Goal: Use online tool/utility: Use online tool/utility

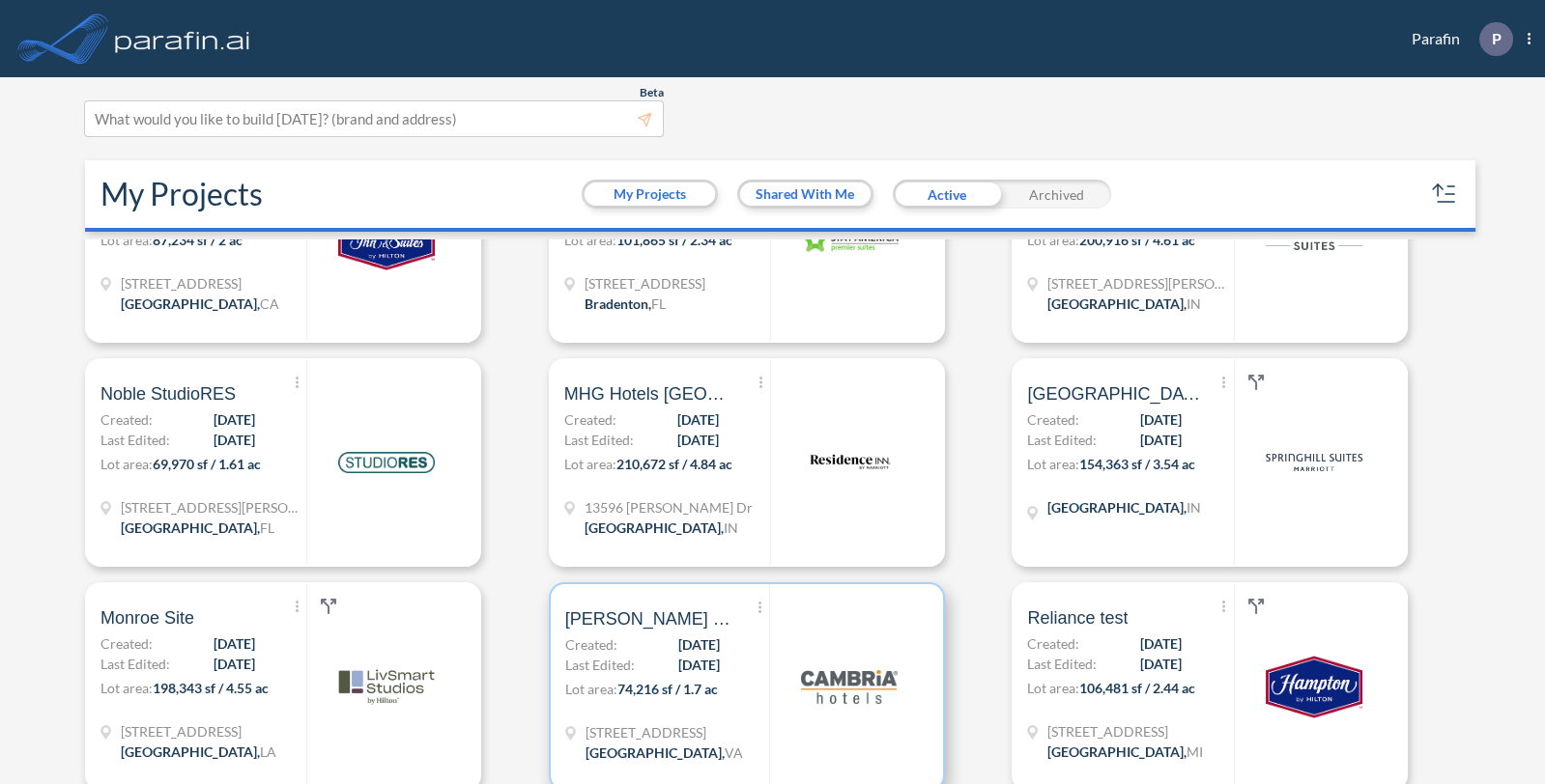
scroll to position [1394, 0]
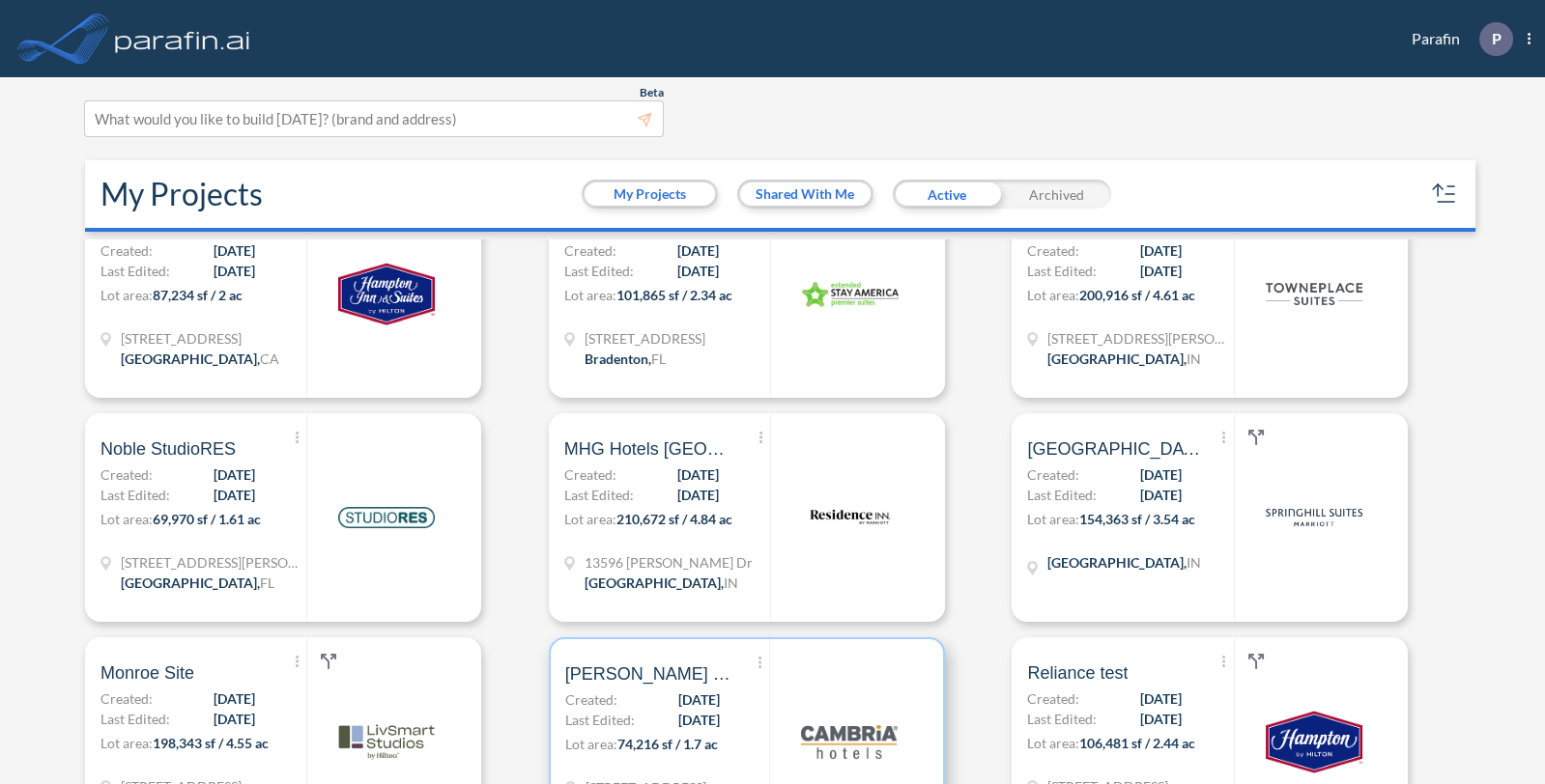
click at [714, 716] on div "Show More Created with sketchtool. Archive Reports Share a copy Dean Site 2 Cre…" at bounding box center [667, 740] width 205 height 205
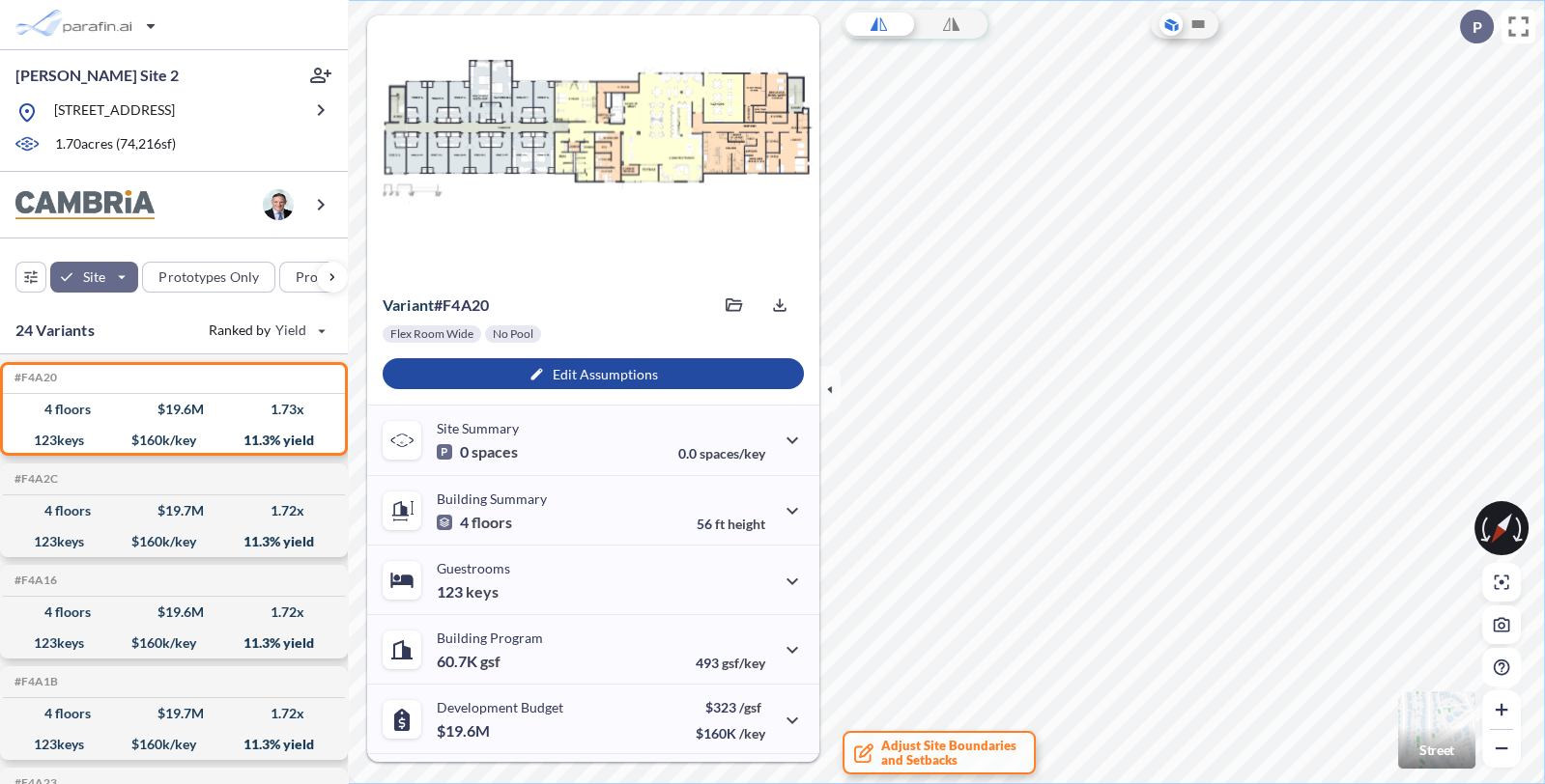
click at [1418, 717] on img "button" at bounding box center [1436, 730] width 77 height 77
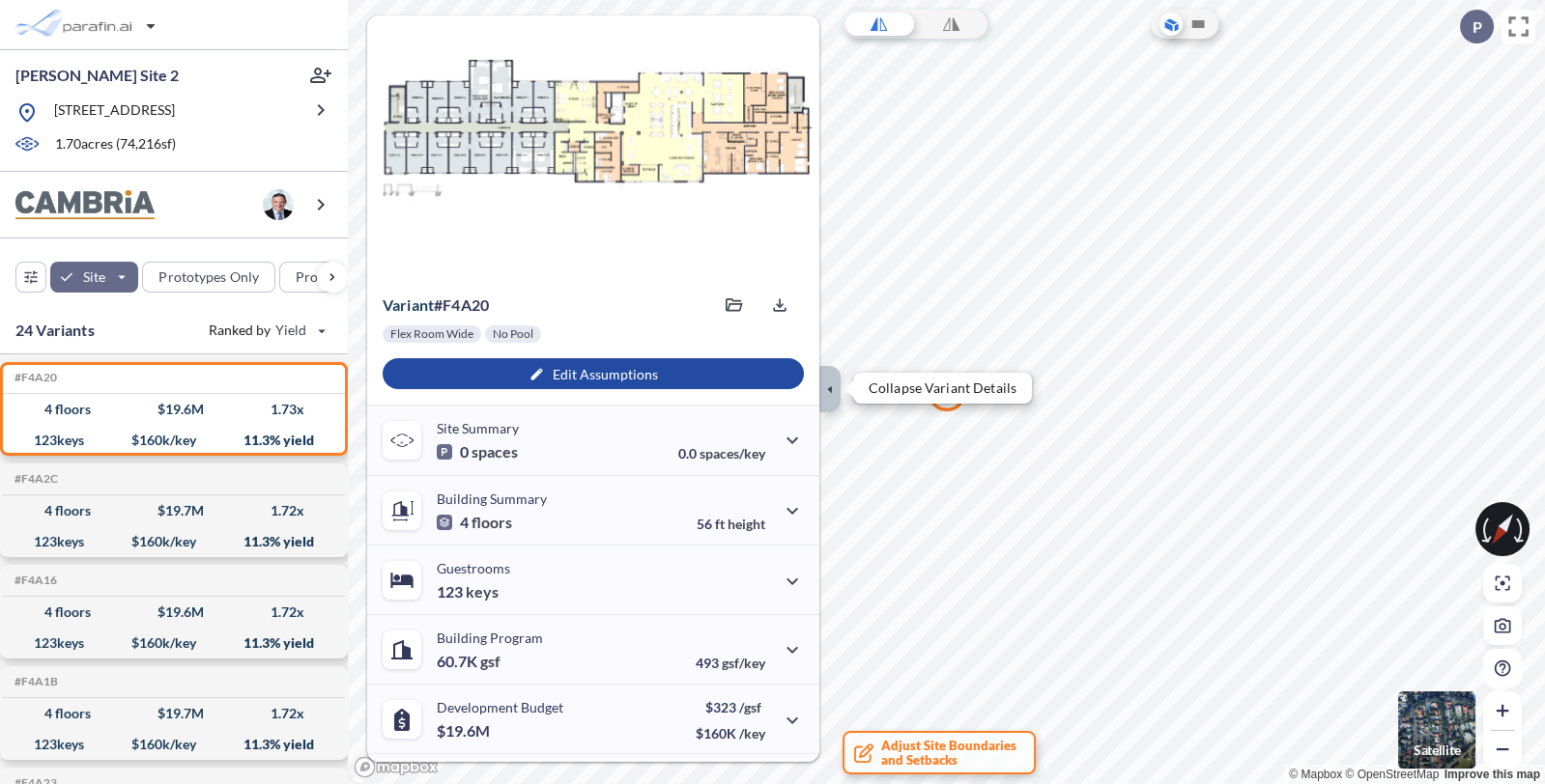
click at [824, 387] on icon "button" at bounding box center [829, 389] width 21 height 21
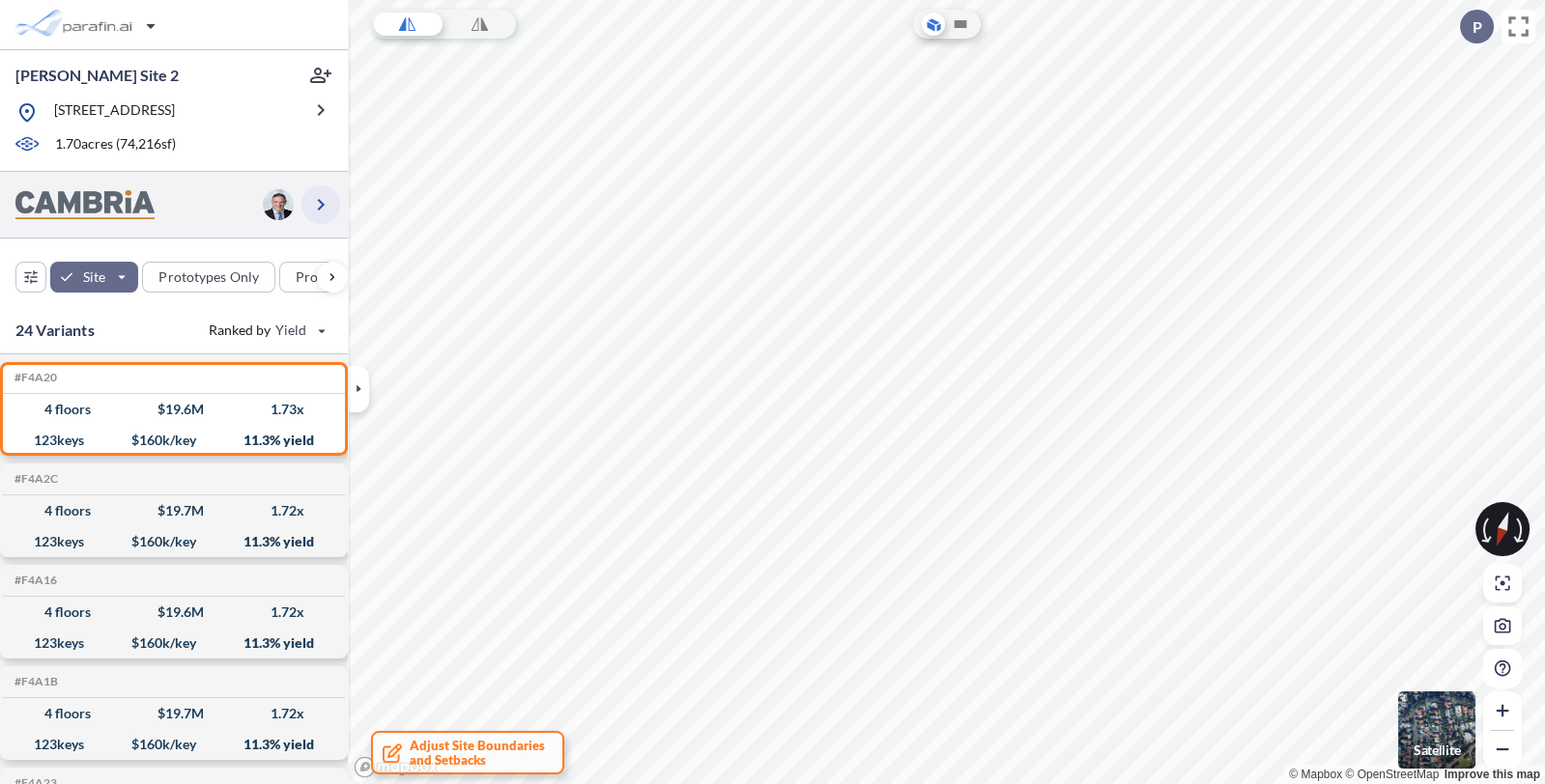
click at [330, 202] on icon "button" at bounding box center [319, 204] width 23 height 23
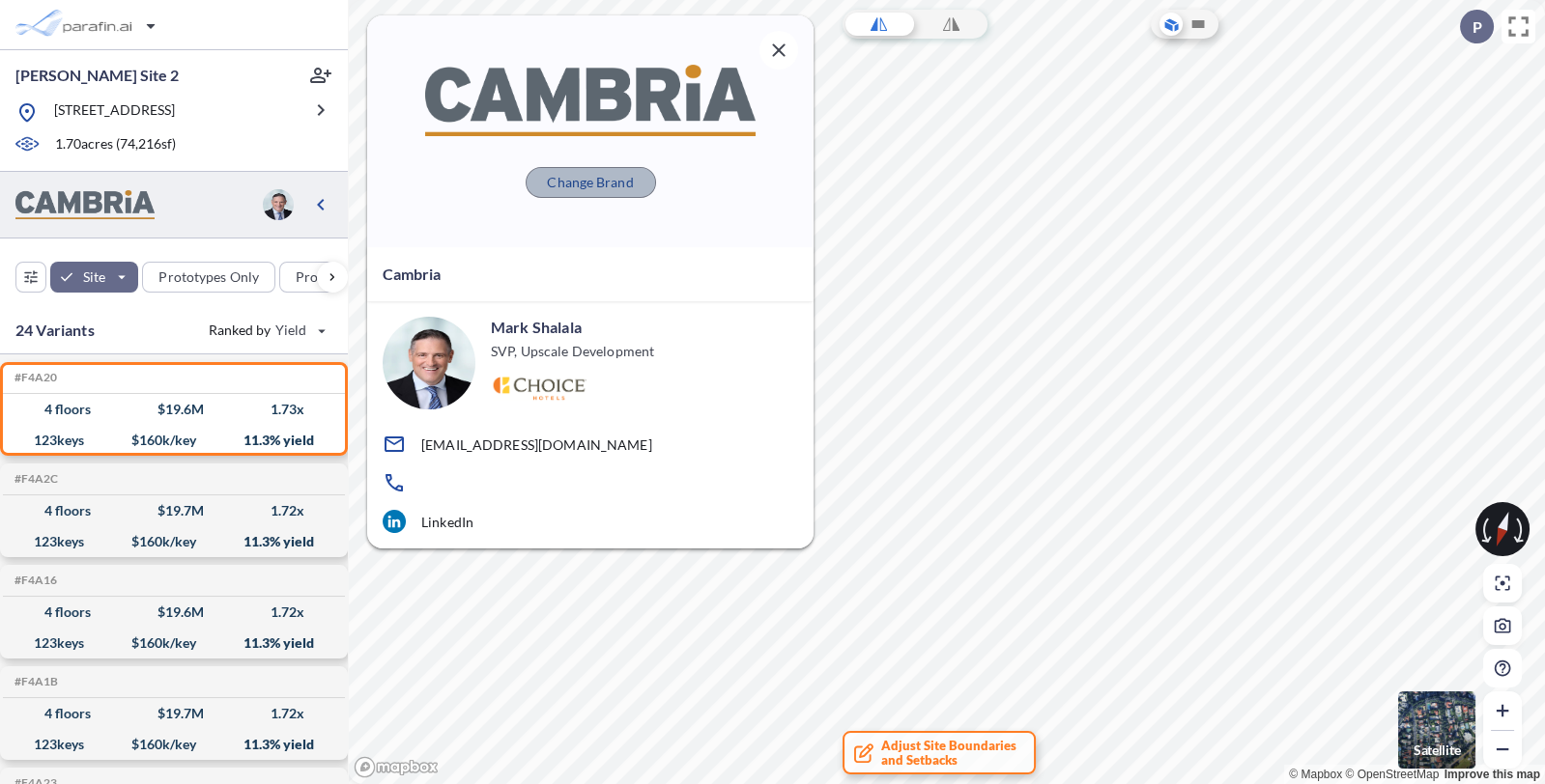
click at [564, 181] on p "Change Brand" at bounding box center [590, 183] width 86 height 20
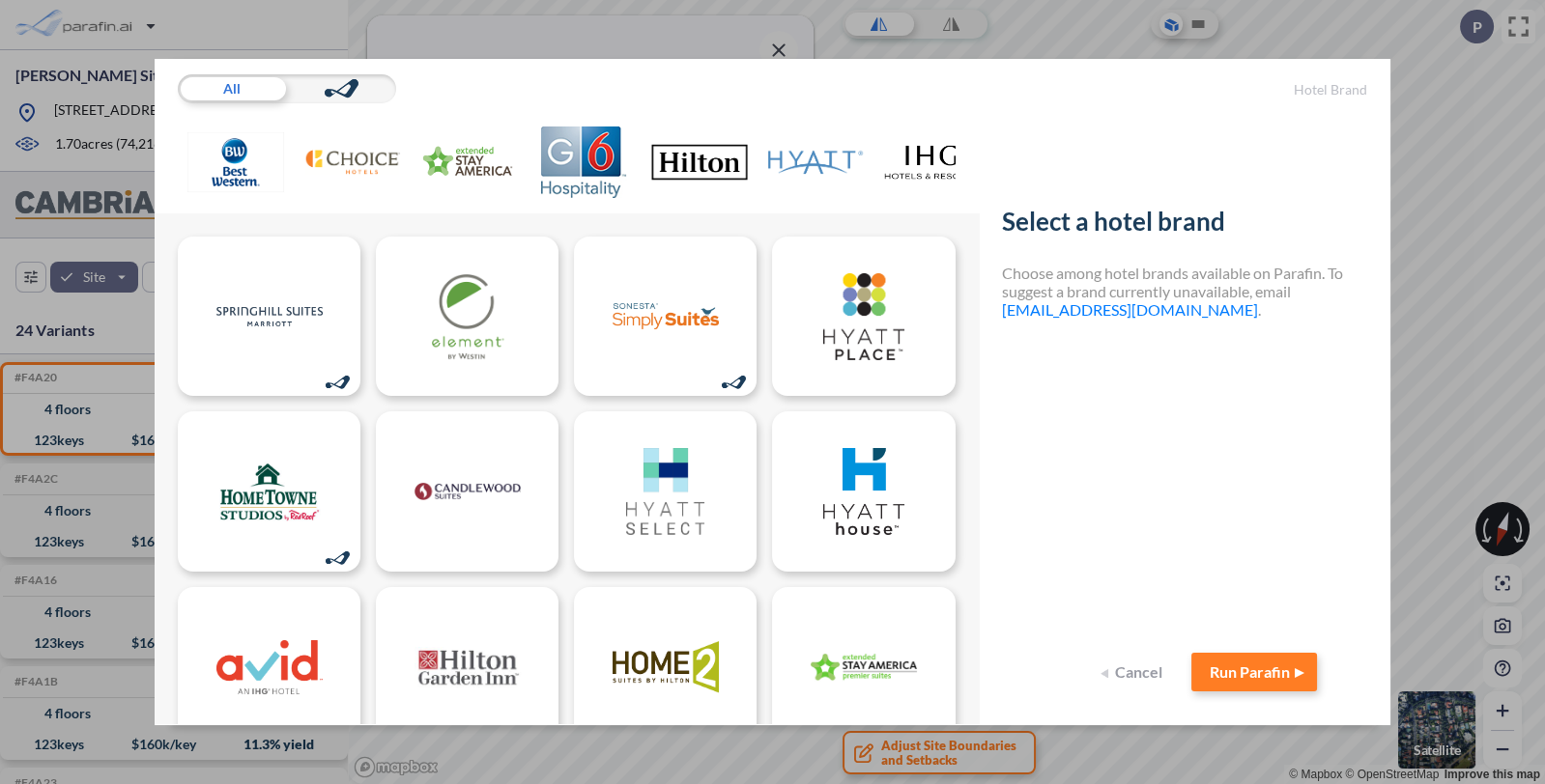
scroll to position [0, 671]
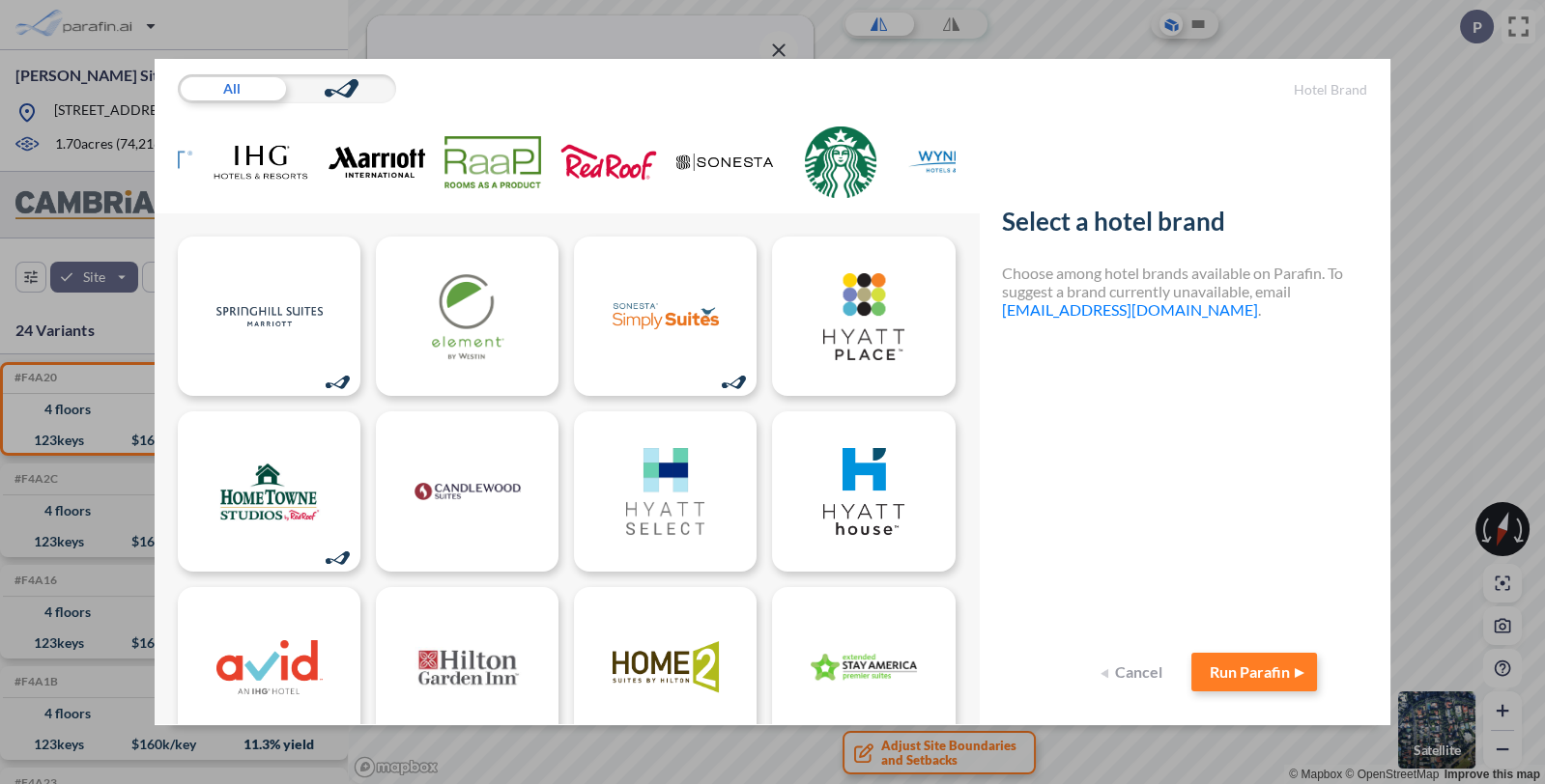
click at [352, 171] on img at bounding box center [377, 162] width 97 height 71
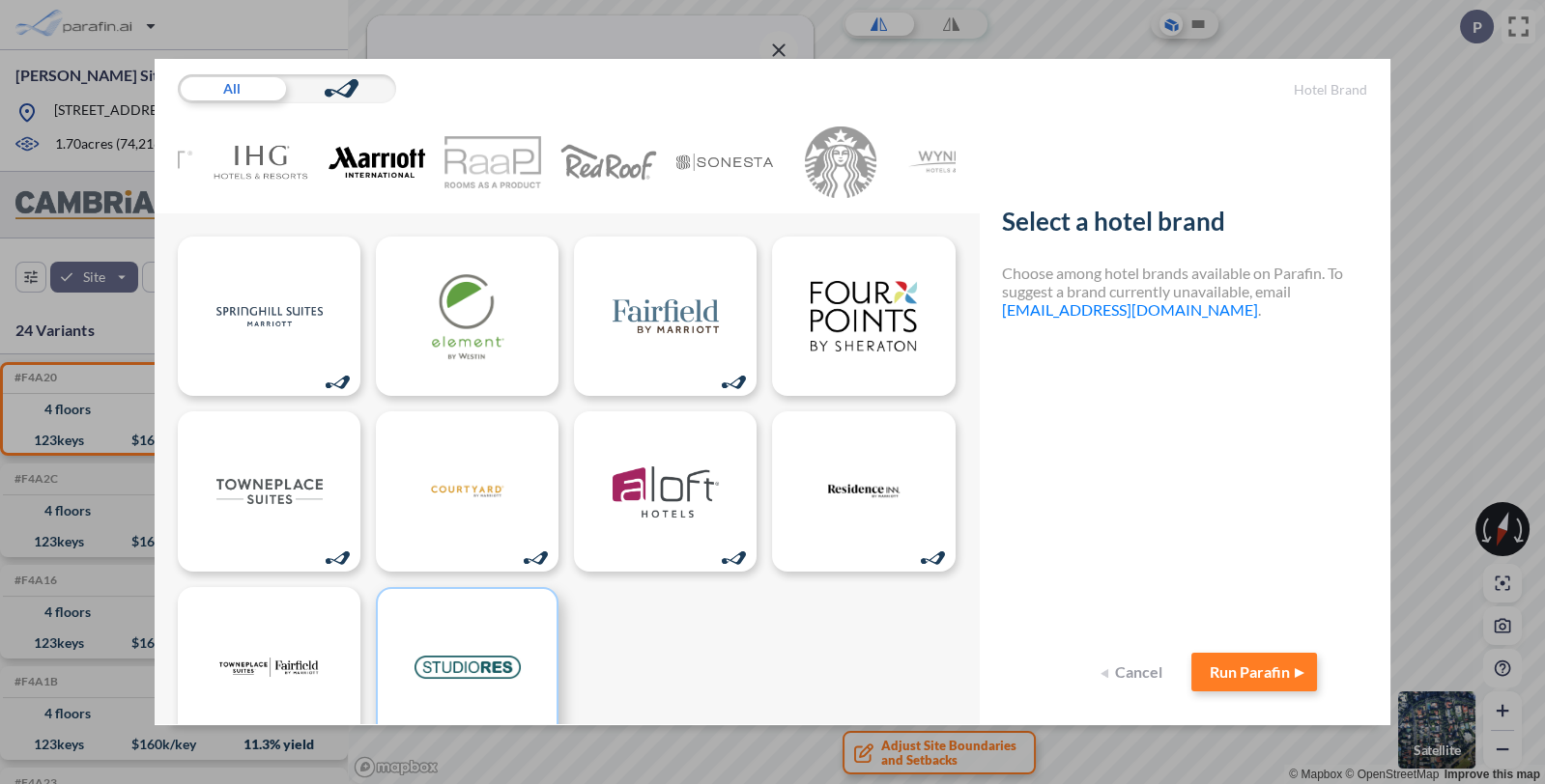
click at [442, 690] on img at bounding box center [467, 667] width 106 height 87
click at [1219, 671] on button "Run Parafin" at bounding box center [1253, 671] width 126 height 39
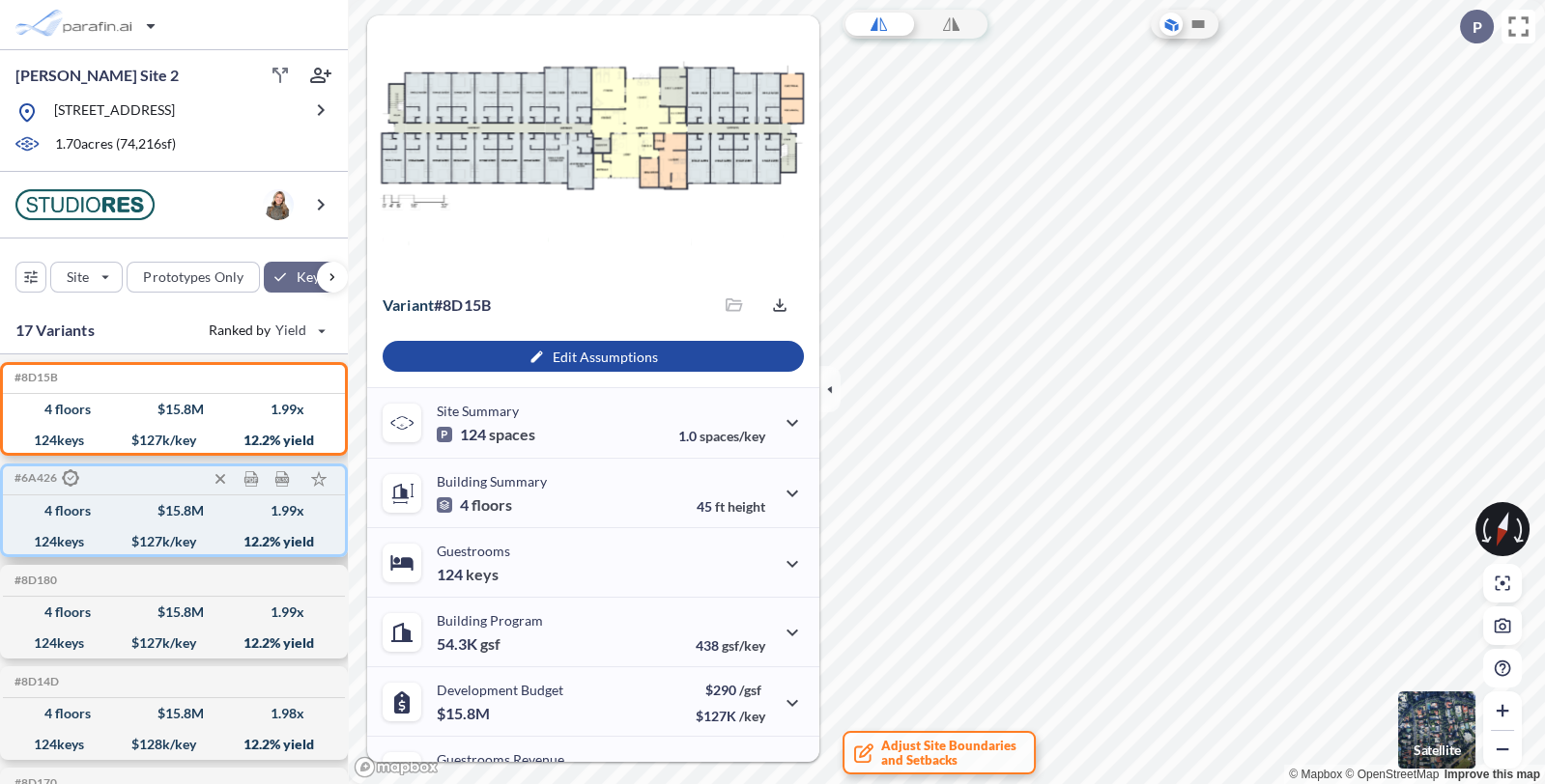
click at [154, 526] on div "124 keys $ 127 k/key 12.2 % yield" at bounding box center [174, 541] width 326 height 31
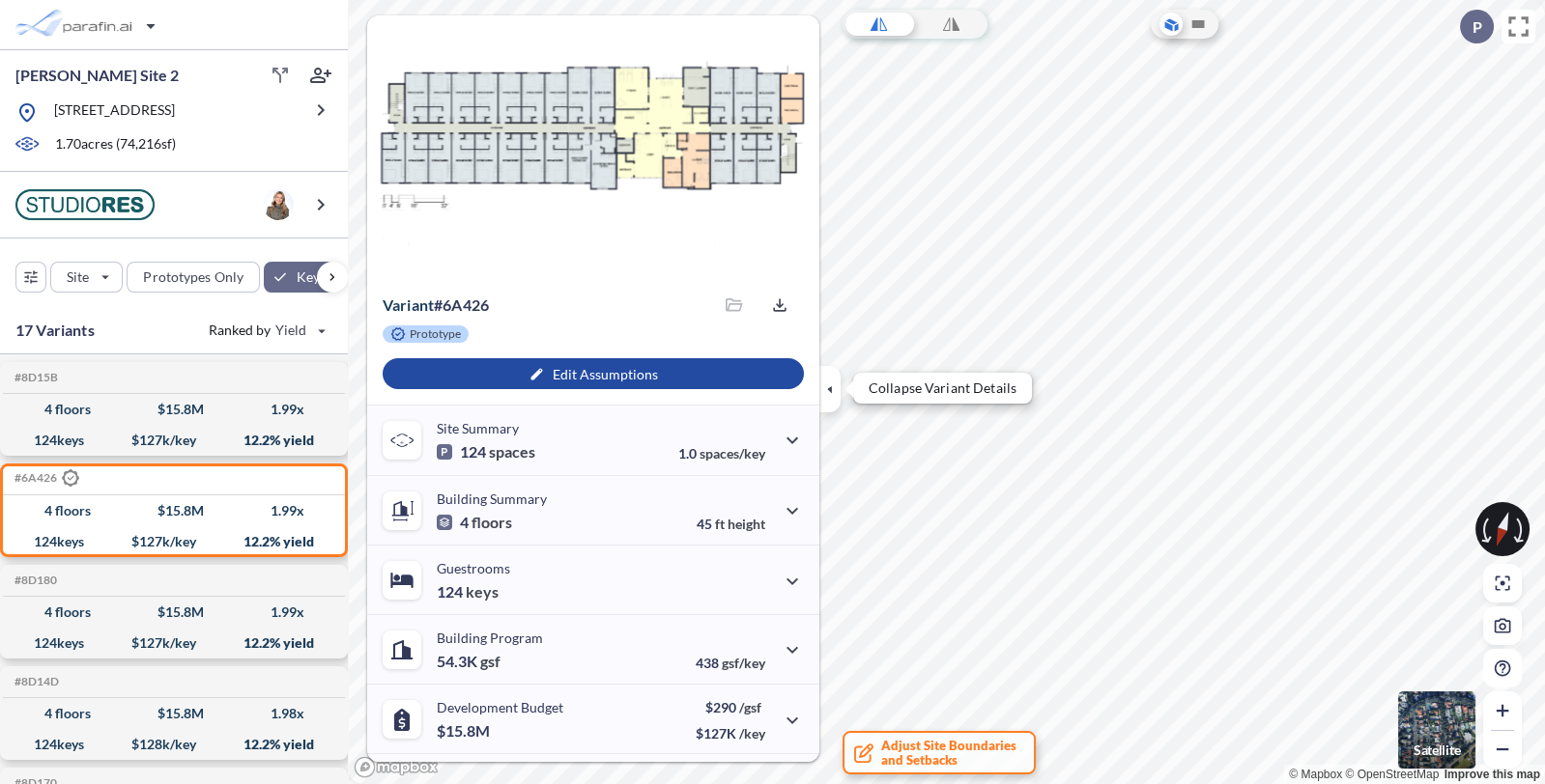
click at [831, 390] on icon "button" at bounding box center [829, 389] width 5 height 9
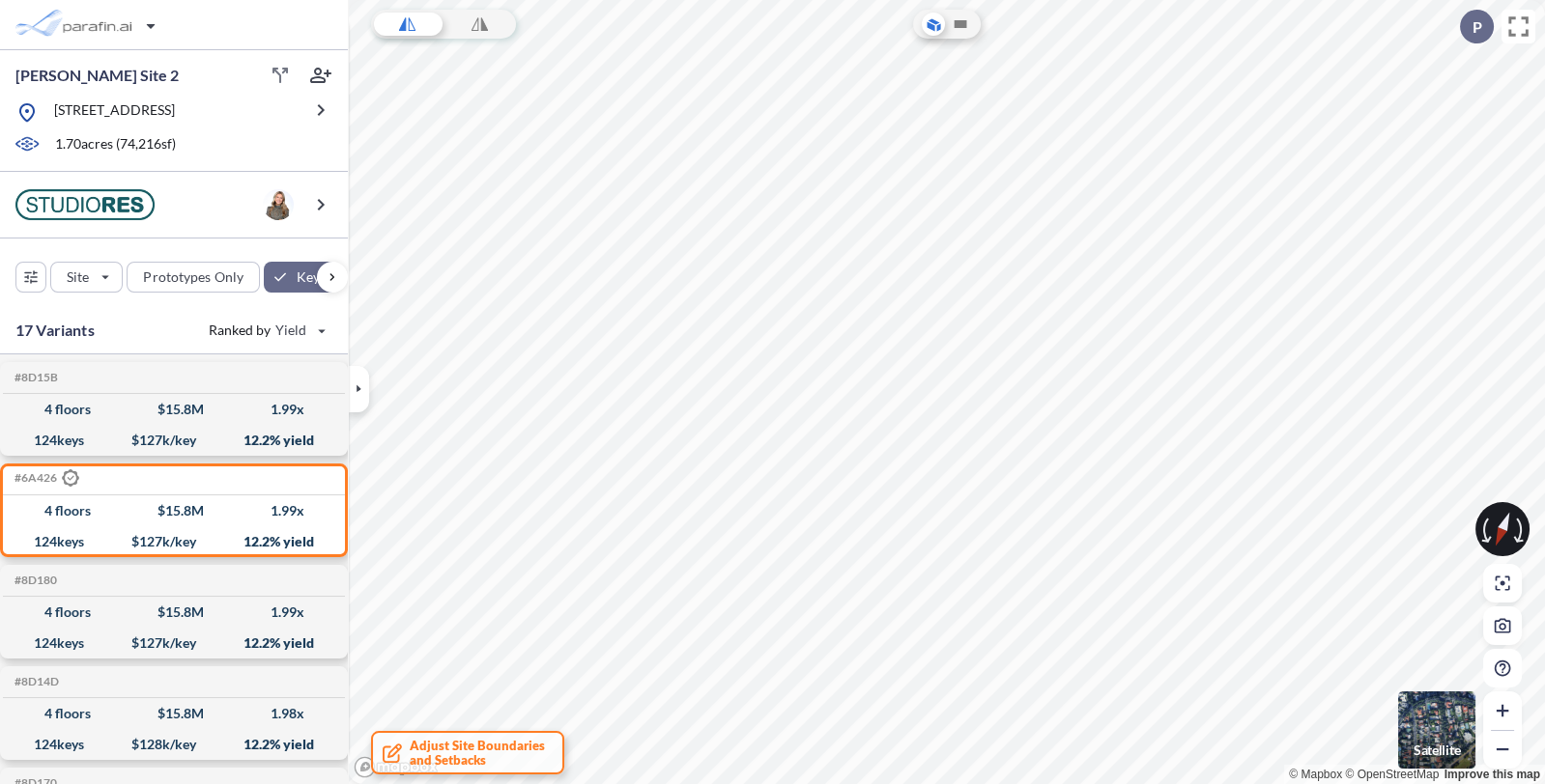
click at [1440, 709] on img "button" at bounding box center [1436, 730] width 77 height 77
click at [1500, 705] on icon "button" at bounding box center [1501, 710] width 12 height 12
click at [1500, 713] on icon "button" at bounding box center [1501, 710] width 12 height 12
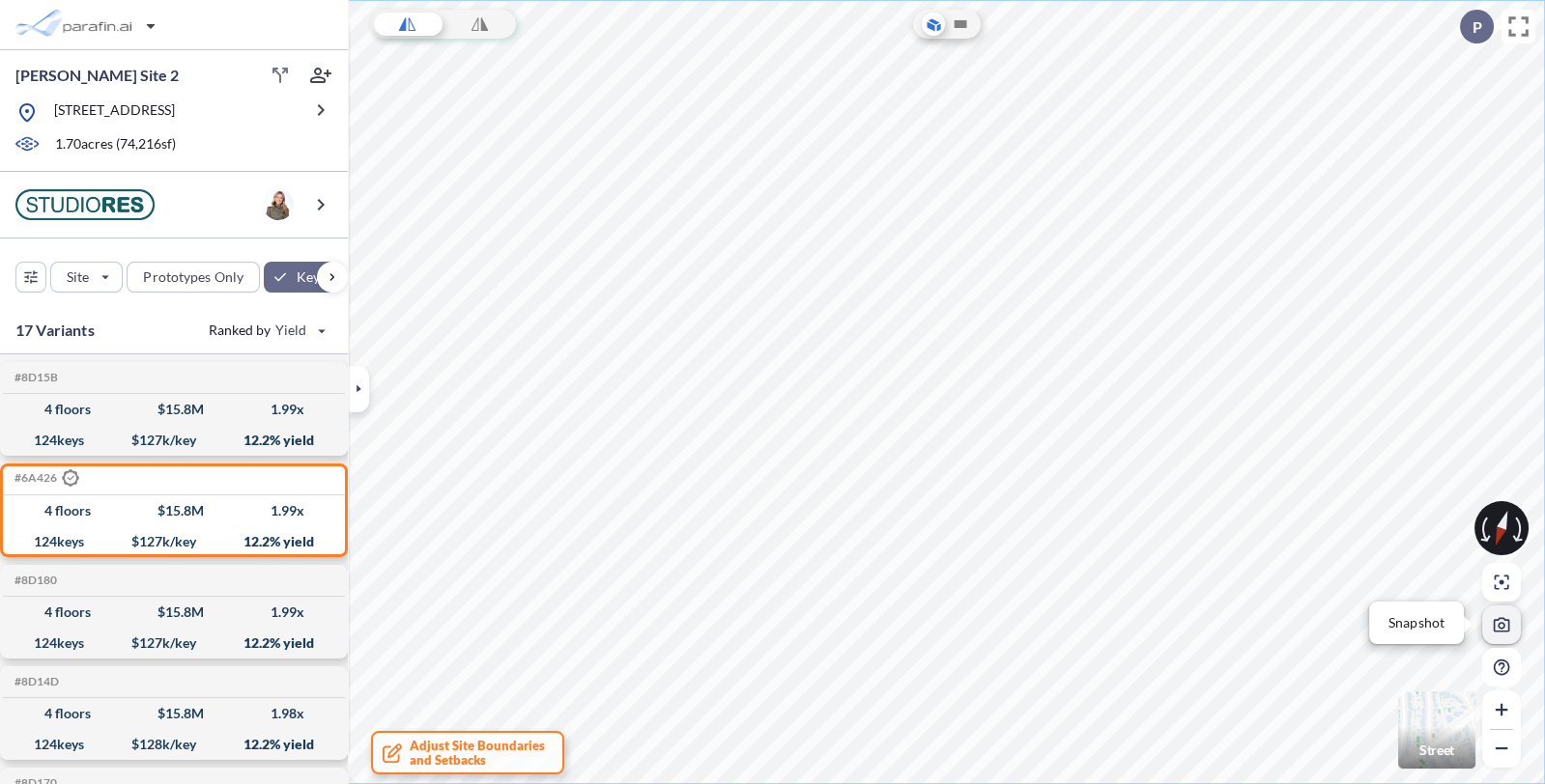
click at [1504, 628] on icon "button" at bounding box center [1501, 625] width 17 height 15
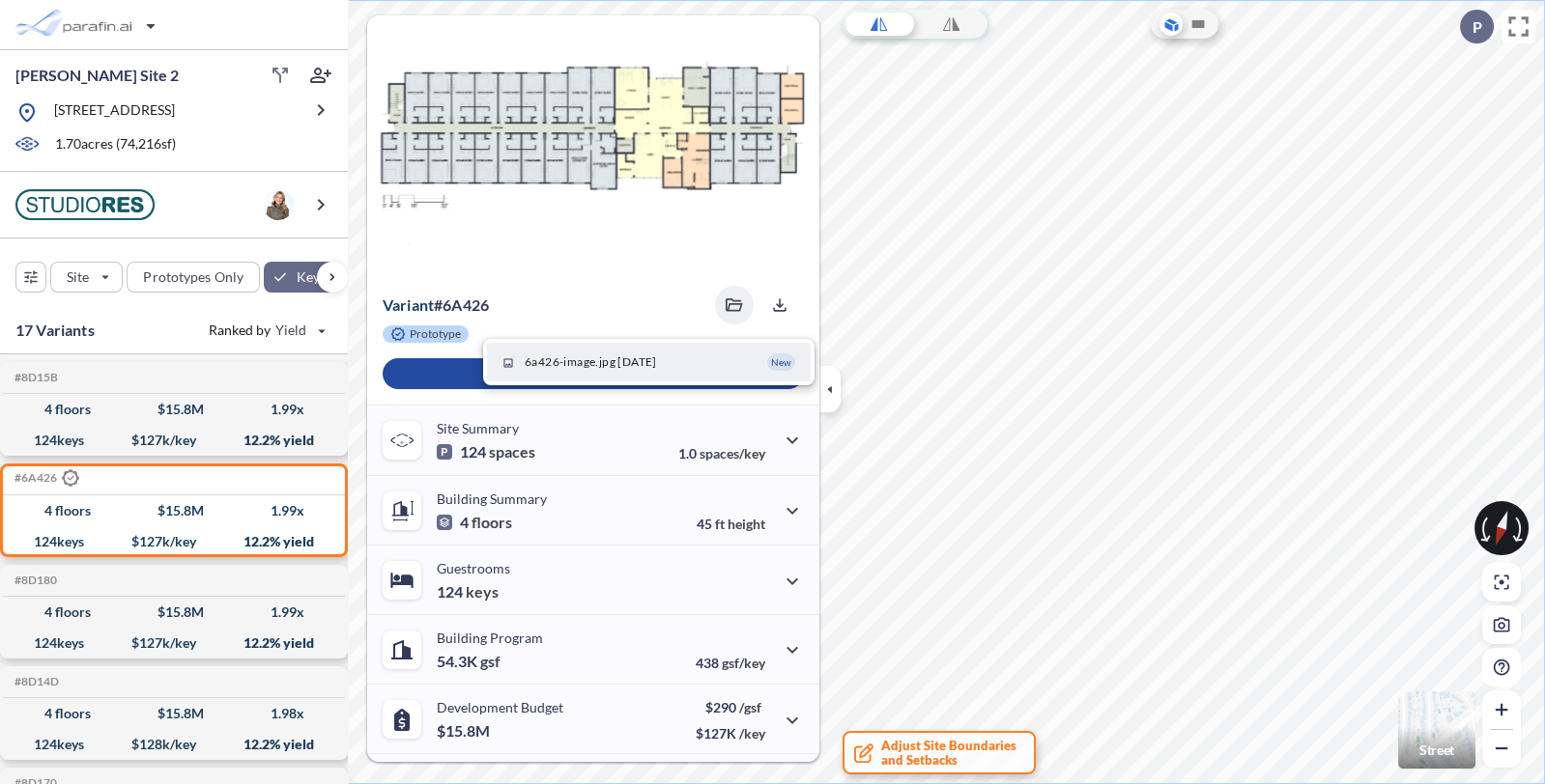
click at [643, 357] on span "6a426-image.jpg [DATE]" at bounding box center [591, 362] width 133 height 18
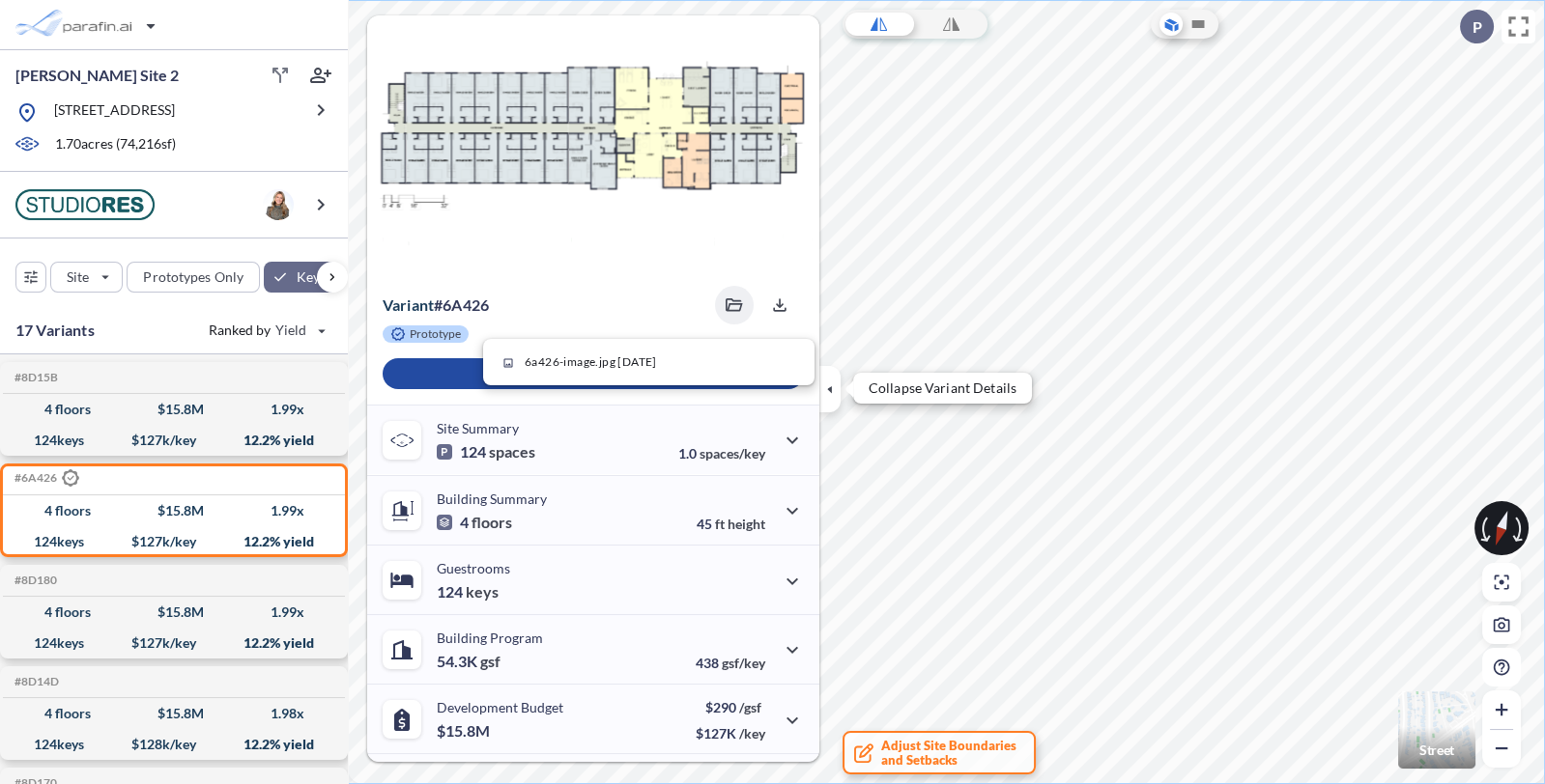
click at [832, 392] on icon "button" at bounding box center [829, 389] width 21 height 21
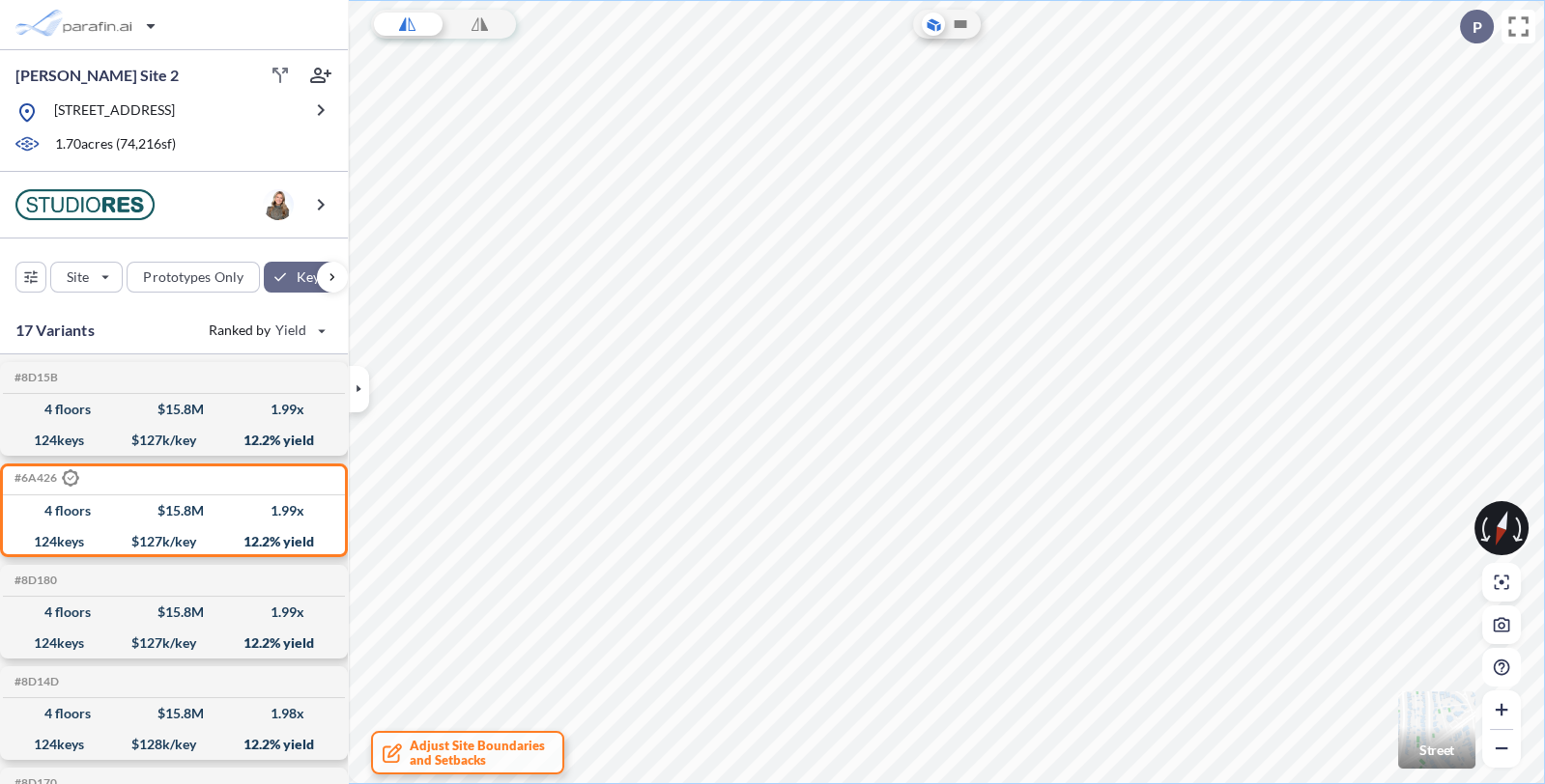
click at [1450, 718] on img "button" at bounding box center [1436, 730] width 77 height 77
